Goal: Information Seeking & Learning: Learn about a topic

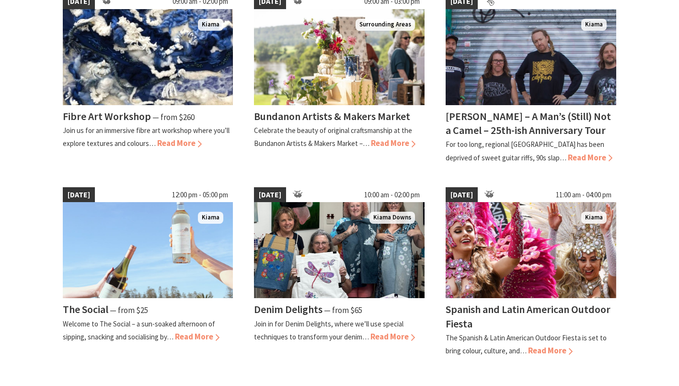
scroll to position [703, 0]
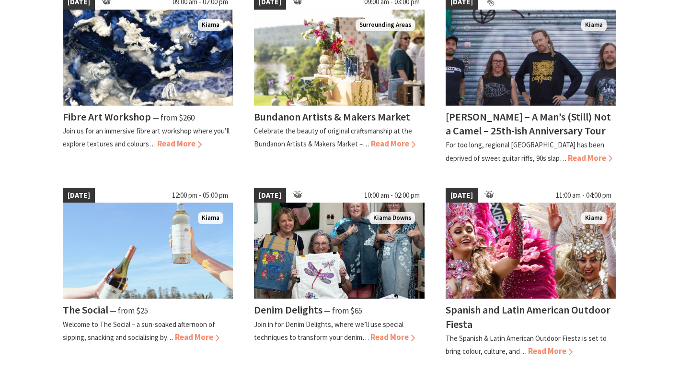
click at [352, 161] on link "04 Oct 25 09:00 am - 03:00 pm Surrounding Areas Bundanon Artists & Makers Marke…" at bounding box center [339, 79] width 171 height 170
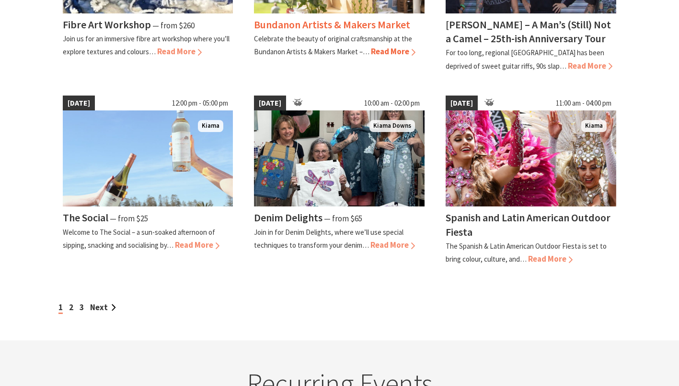
scroll to position [796, 0]
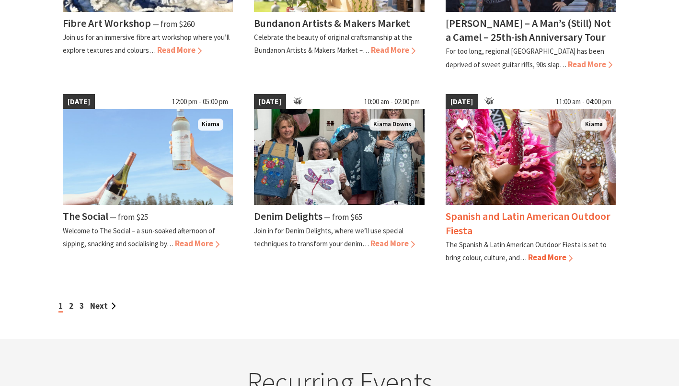
click at [546, 254] on span "Read More" at bounding box center [550, 257] width 45 height 11
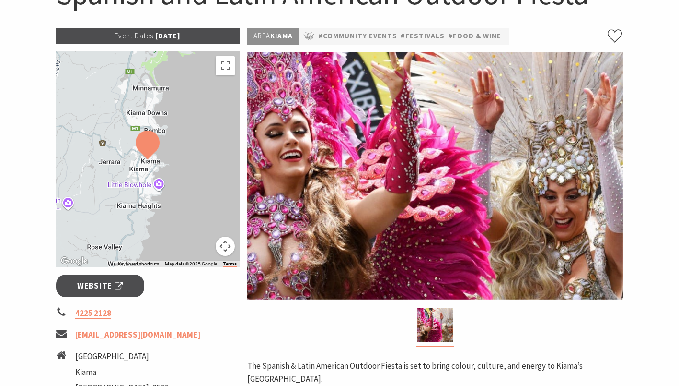
scroll to position [77, 0]
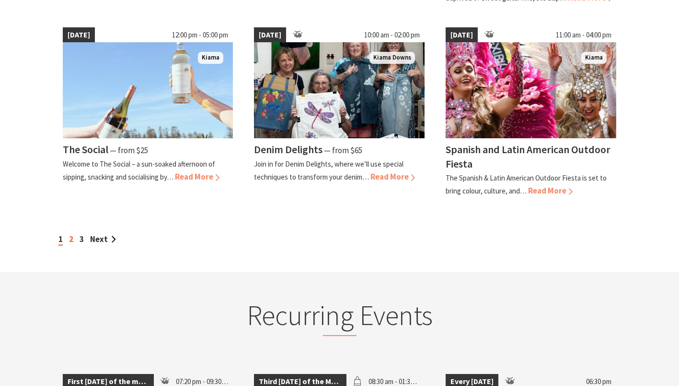
scroll to position [862, 0]
click at [71, 237] on link "2" at bounding box center [71, 239] width 4 height 11
